Goal: Register for event/course

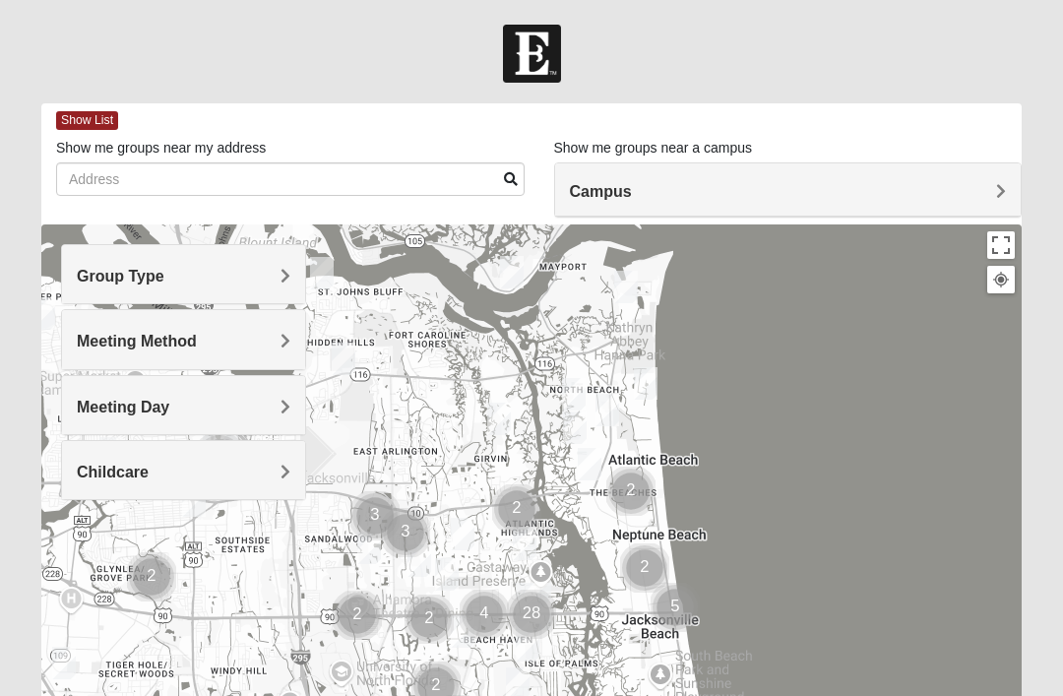
click at [274, 286] on div "Group Type" at bounding box center [183, 274] width 243 height 58
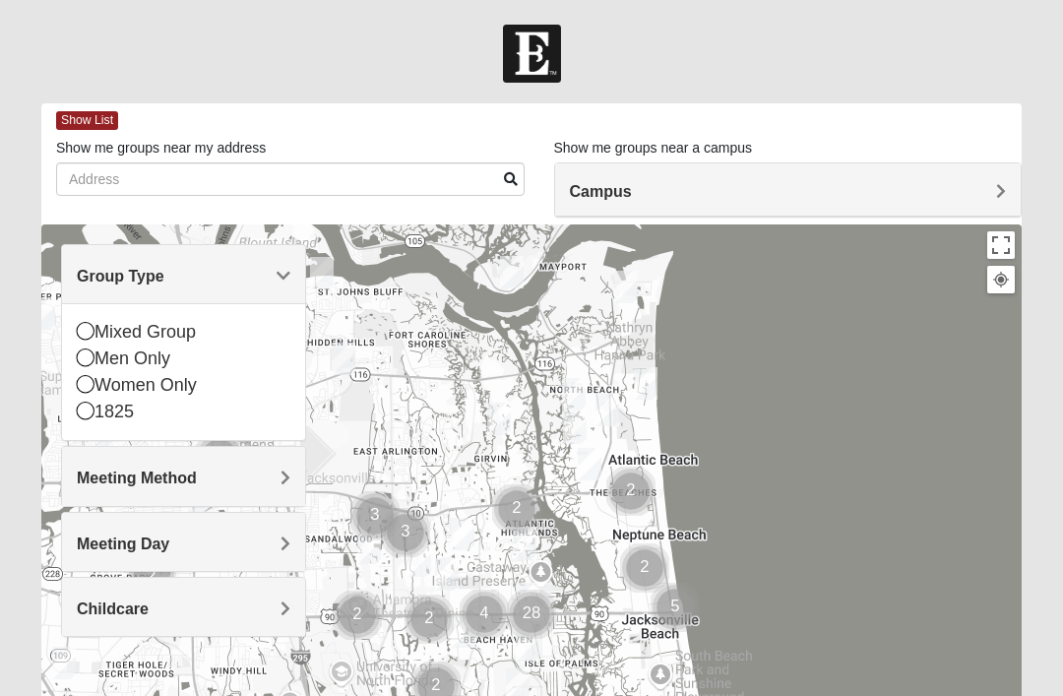
click at [86, 383] on icon at bounding box center [86, 384] width 18 height 18
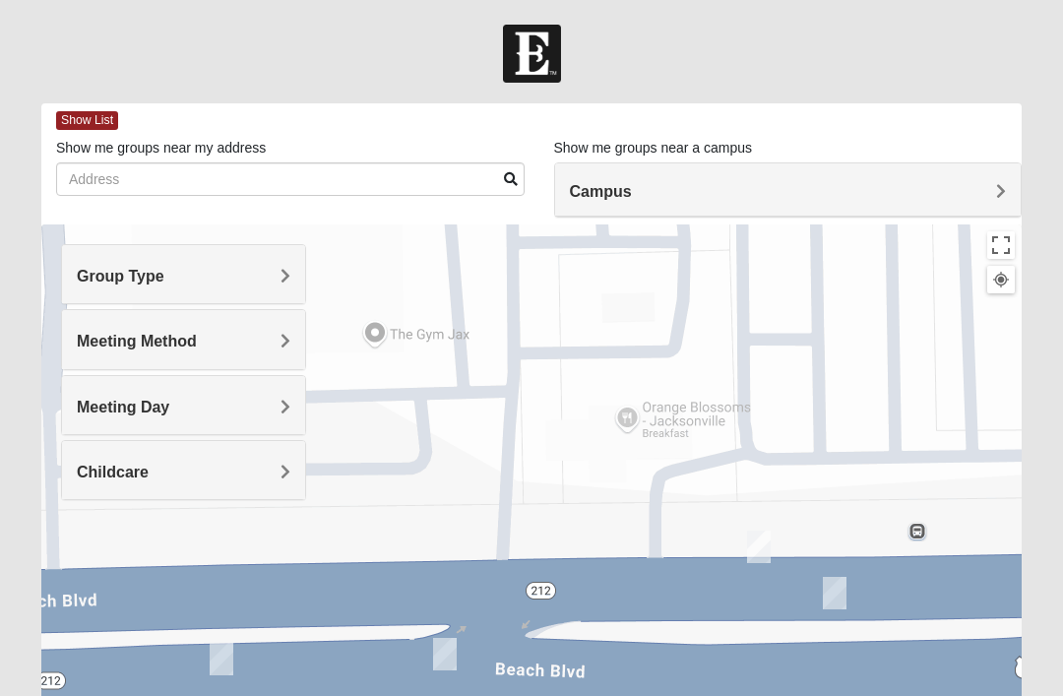
click at [881, 174] on div "Campus" at bounding box center [788, 189] width 466 height 53
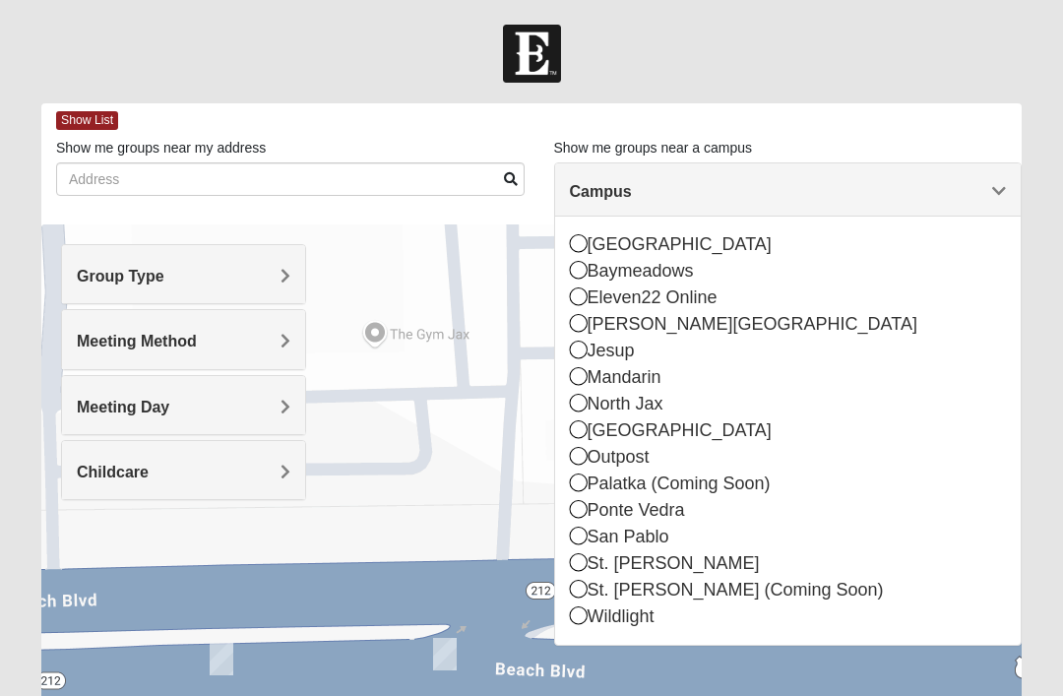
click at [290, 276] on div "Group Type" at bounding box center [183, 274] width 243 height 58
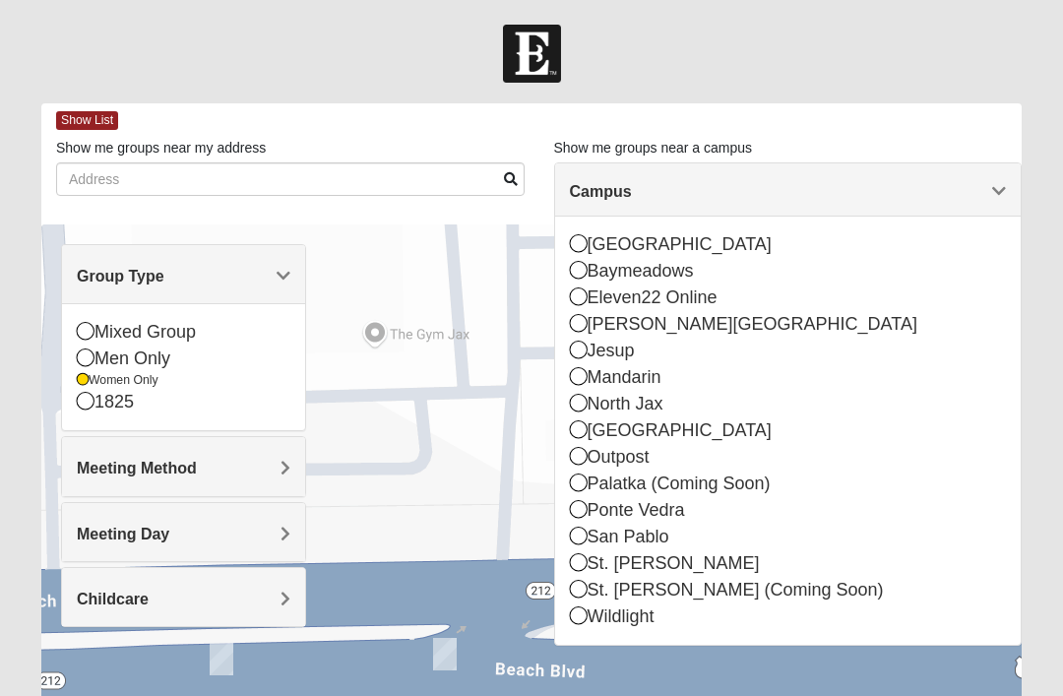
click at [1009, 28] on div at bounding box center [531, 54] width 1063 height 58
click at [1027, 43] on div at bounding box center [531, 54] width 1063 height 58
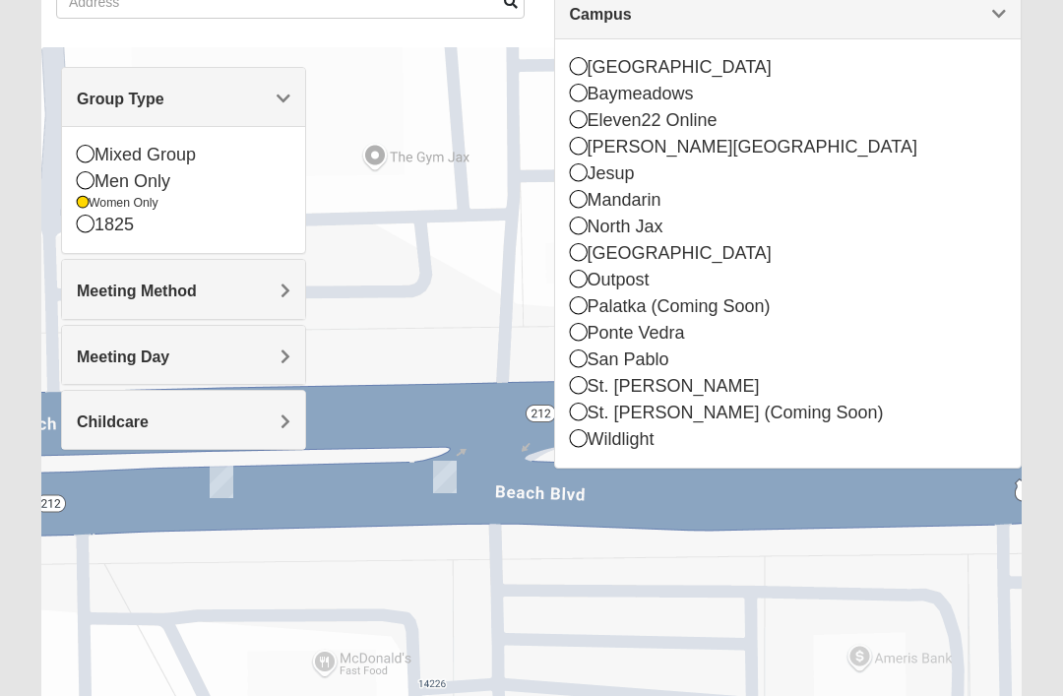
scroll to position [325, 0]
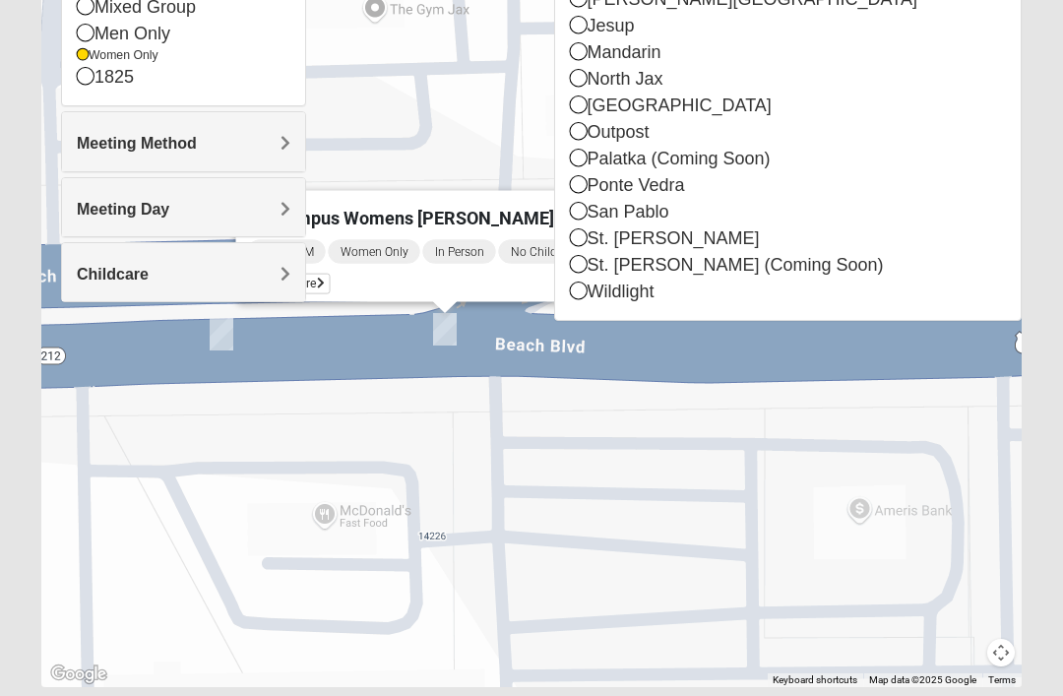
click at [507, 208] on span "On Campus Womens [PERSON_NAME] 32250" at bounding box center [427, 218] width 359 height 21
click at [1059, 169] on form "Log In Find A Group Error Show List Loading Groups" at bounding box center [531, 229] width 1063 height 1059
click at [1040, 233] on form "Log In Find A Group Error Show List Loading Groups" at bounding box center [531, 229] width 1063 height 1059
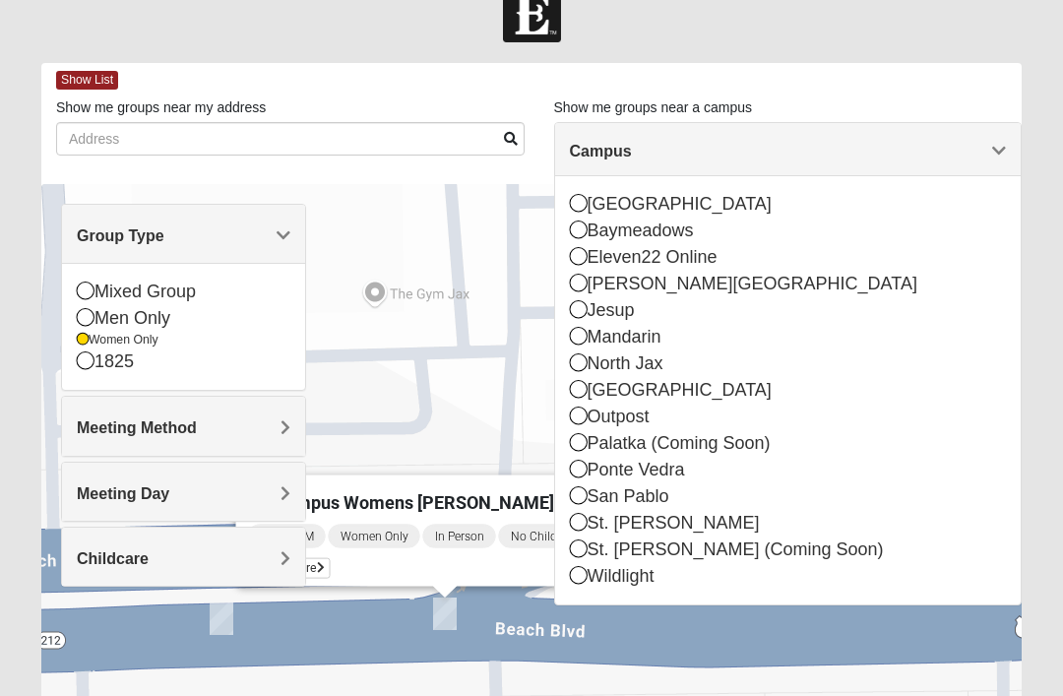
scroll to position [42, 0]
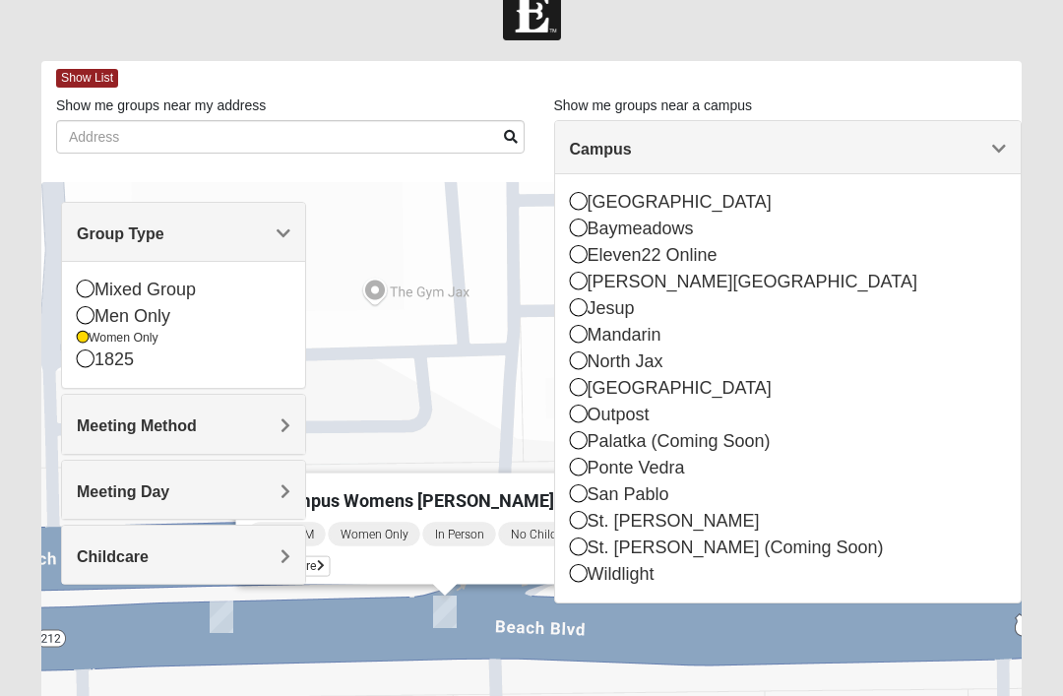
click at [632, 150] on span "Campus" at bounding box center [601, 149] width 62 height 17
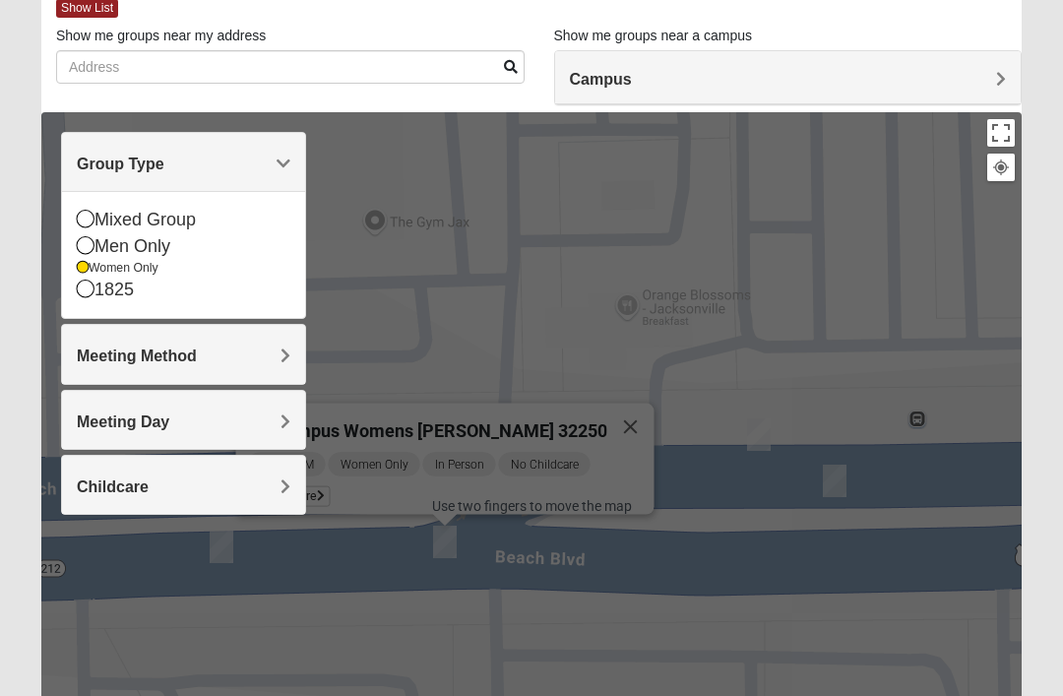
scroll to position [112, 0]
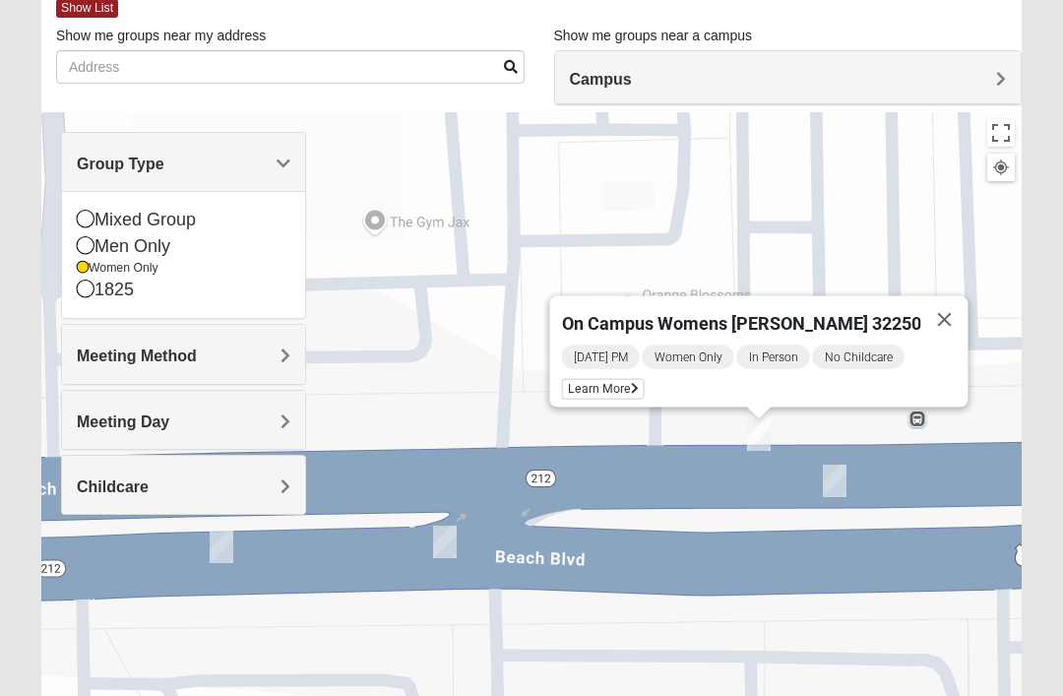
click at [836, 313] on span "On Campus Womens [PERSON_NAME] 32250" at bounding box center [741, 323] width 359 height 21
click at [621, 380] on span "Learn More" at bounding box center [603, 389] width 83 height 21
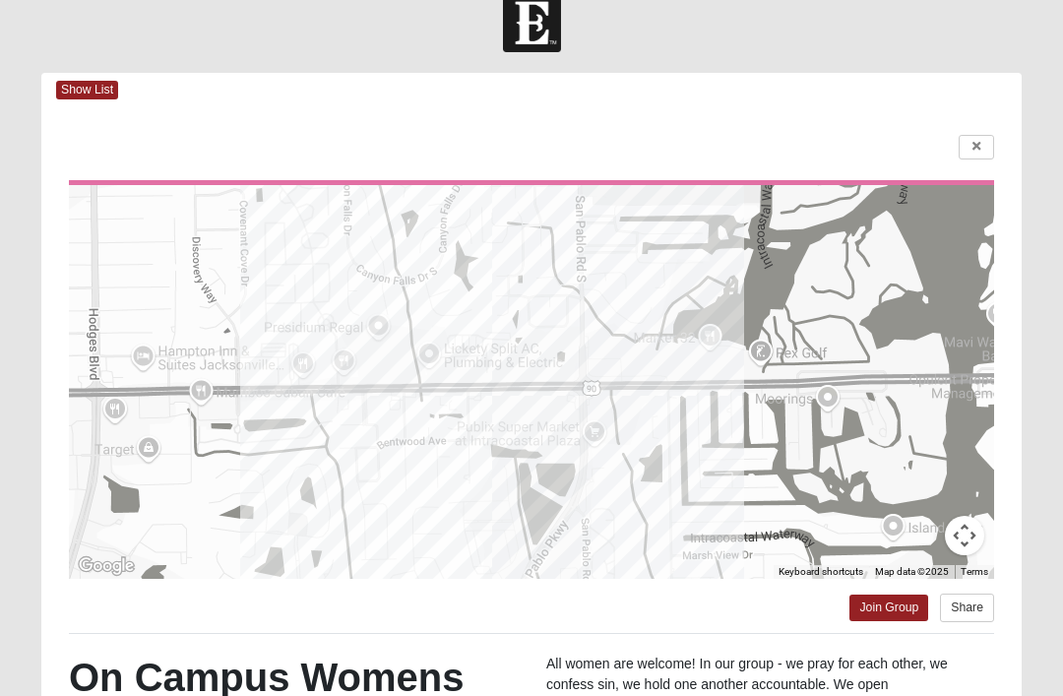
scroll to position [36, 0]
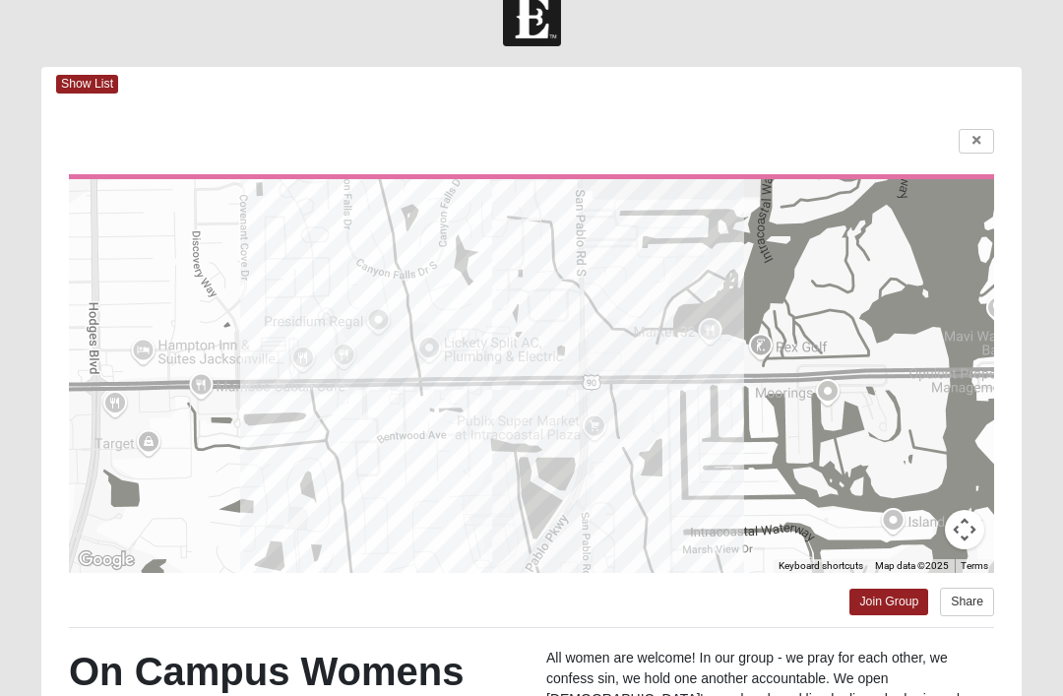
click at [979, 143] on icon at bounding box center [976, 141] width 8 height 12
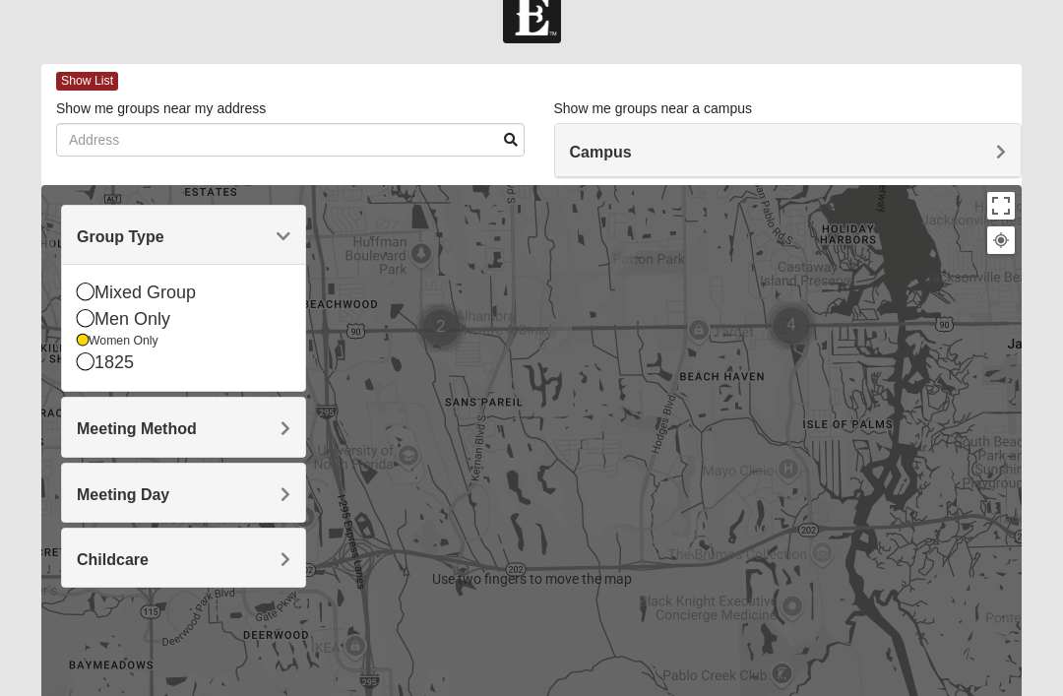
scroll to position [18, 0]
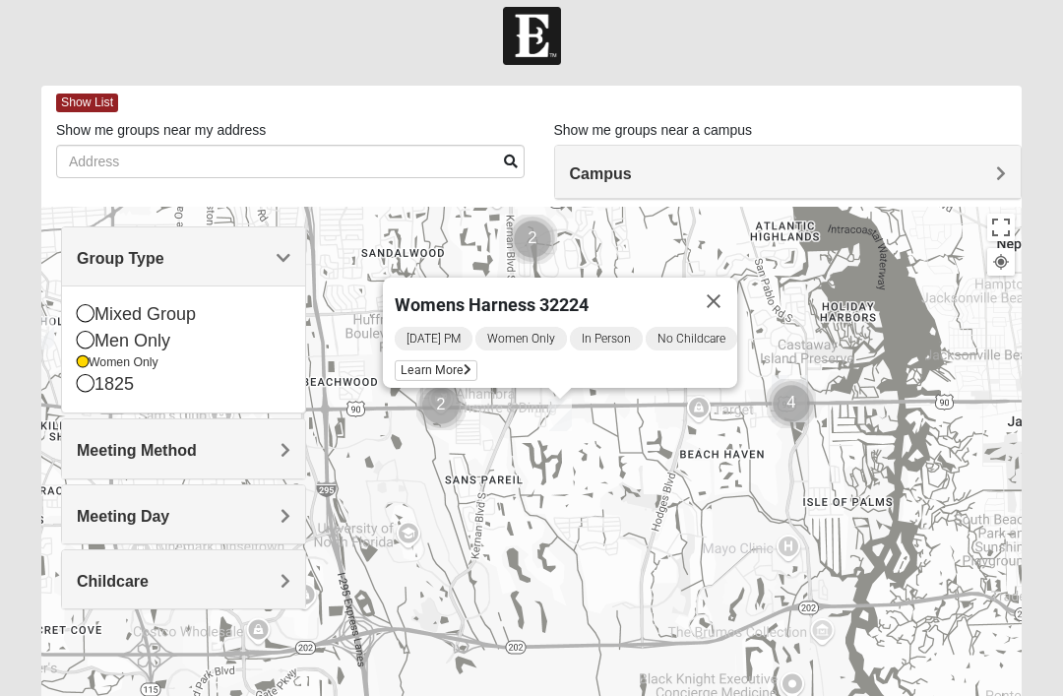
click at [441, 362] on span "Learn More" at bounding box center [436, 370] width 83 height 21
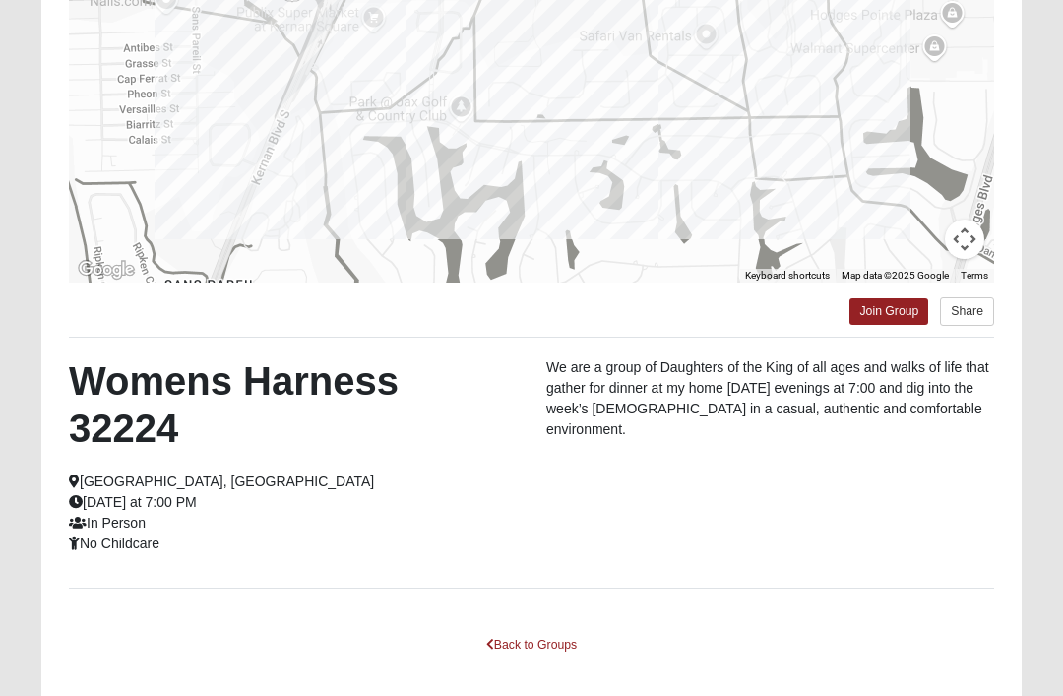
scroll to position [345, 0]
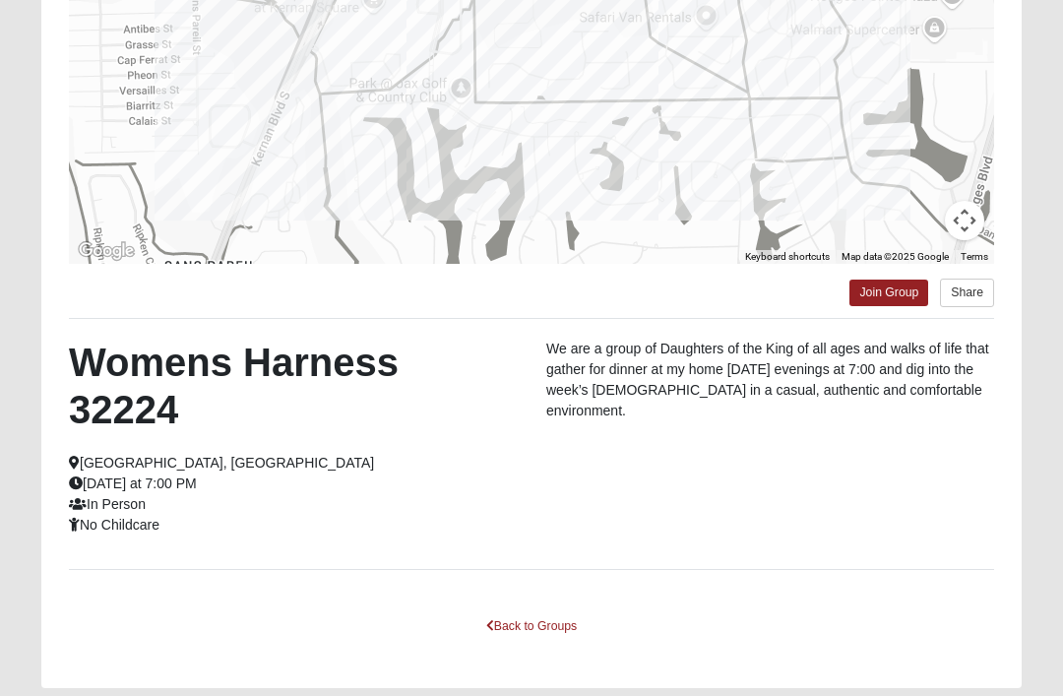
click at [888, 296] on link "Join Group" at bounding box center [888, 292] width 79 height 27
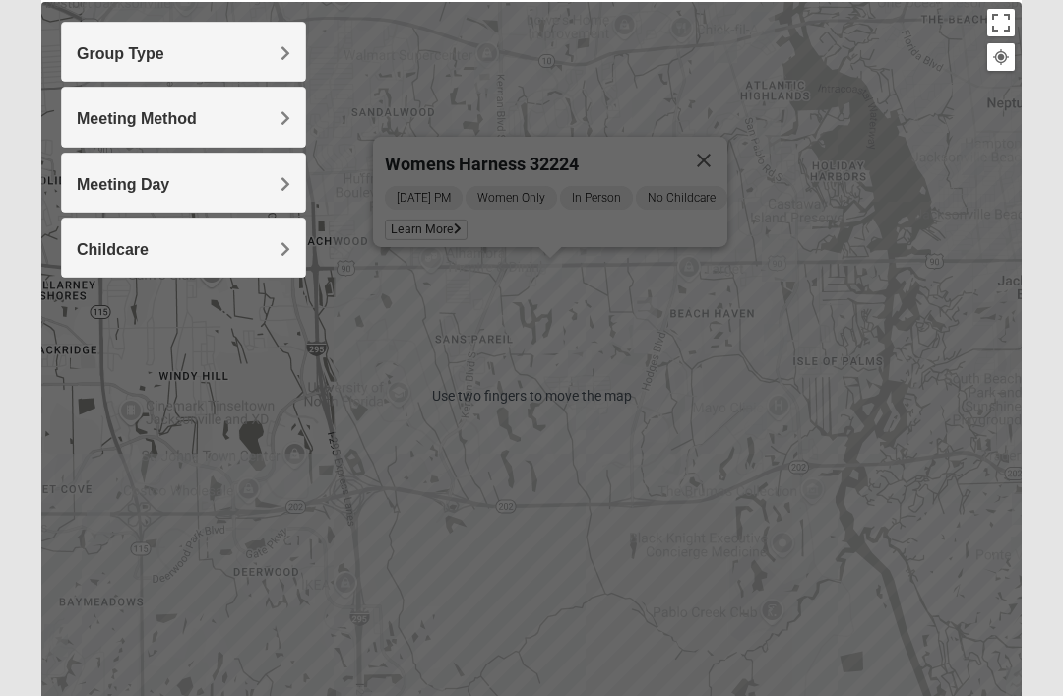
scroll to position [219, 0]
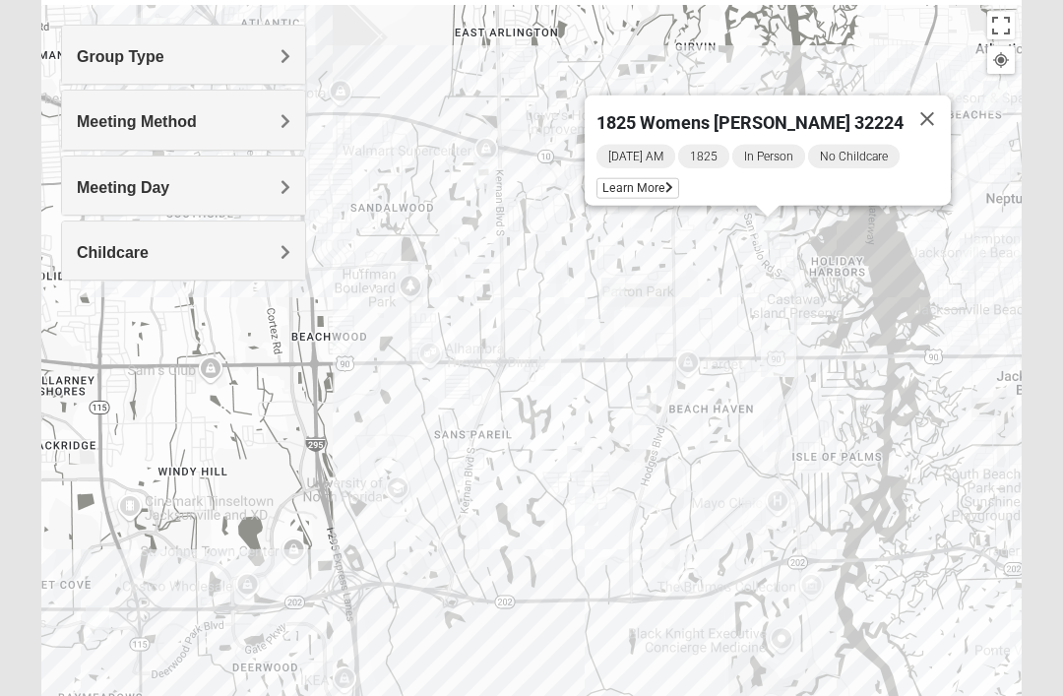
click at [1061, 88] on form "Log In Find A Group Error Show List Loading Groups" at bounding box center [531, 334] width 1063 height 1059
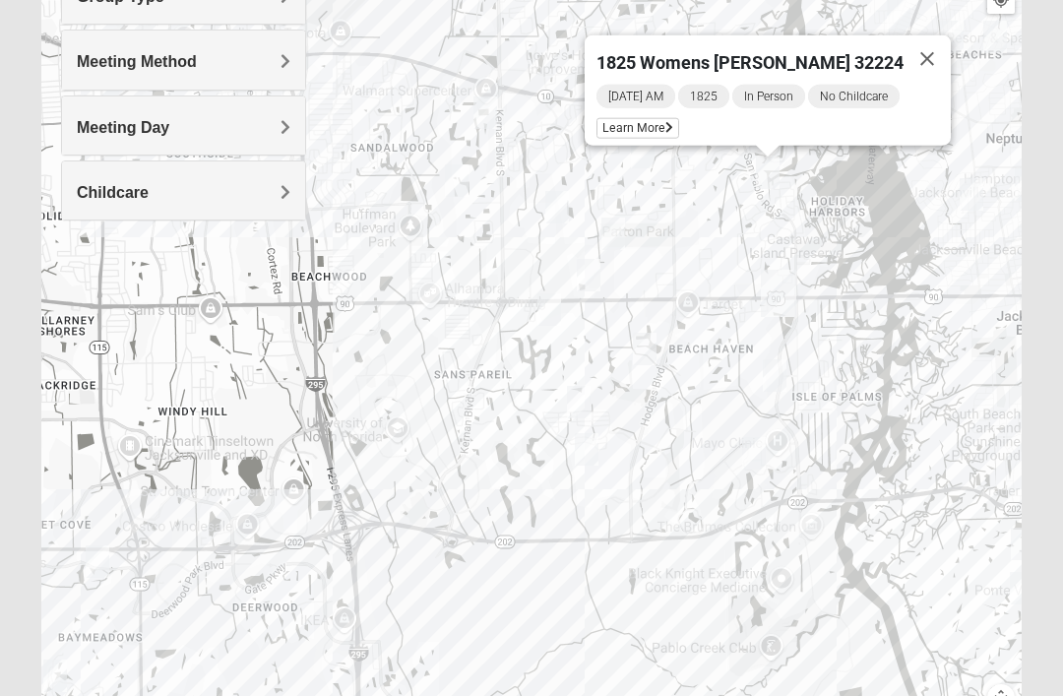
scroll to position [281, 0]
